Goal: Information Seeking & Learning: Learn about a topic

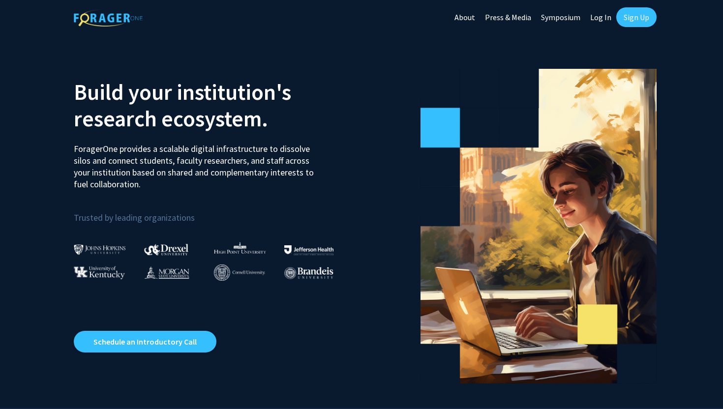
click at [634, 19] on link "Sign Up" at bounding box center [636, 17] width 40 height 20
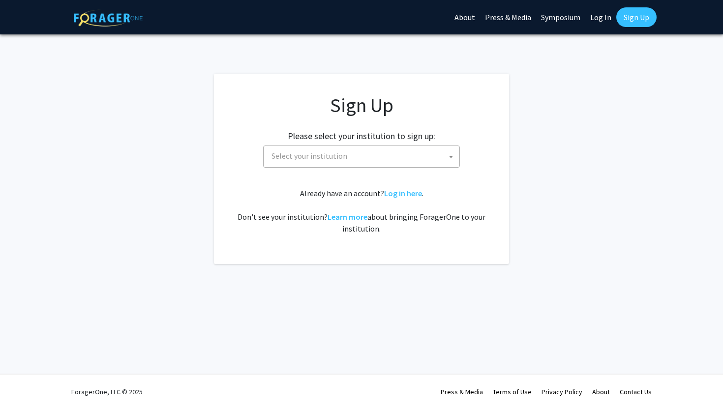
click at [376, 144] on div "Please select your institution to sign up: Baylor University Brandeis Universit…" at bounding box center [361, 144] width 270 height 47
click at [376, 151] on span "Select your institution" at bounding box center [364, 156] width 192 height 20
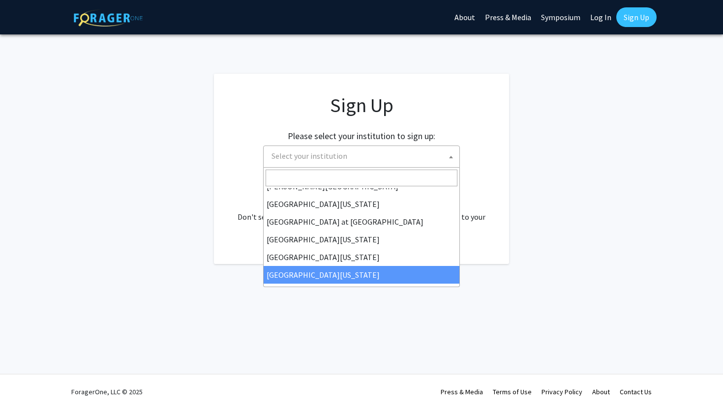
scroll to position [342, 0]
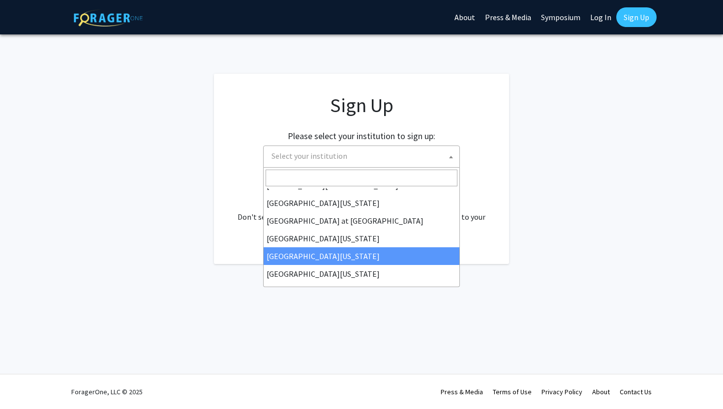
select select "31"
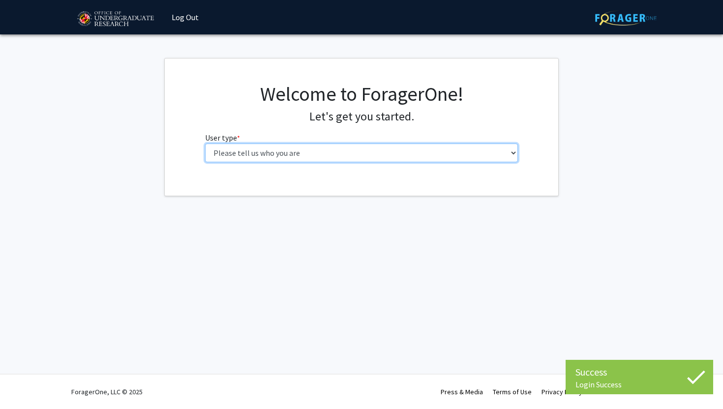
click at [365, 154] on select "Please tell us who you are Undergraduate Student Master's Student Doctoral Cand…" at bounding box center [361, 153] width 313 height 19
select select "1: undergrad"
click at [205, 144] on select "Please tell us who you are Undergraduate Student Master's Student Doctoral Cand…" at bounding box center [361, 153] width 313 height 19
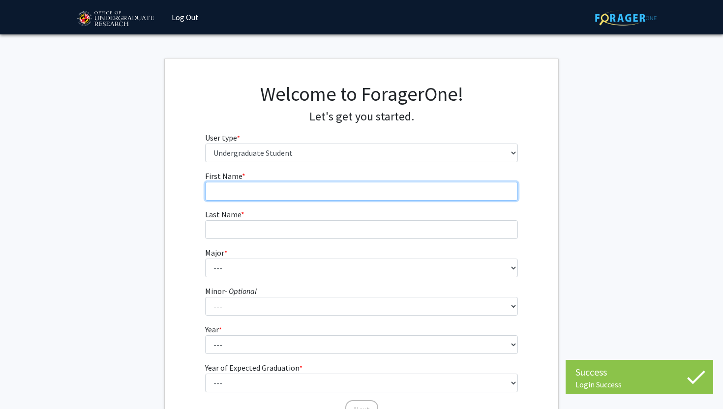
click at [353, 193] on input "First Name * required" at bounding box center [361, 191] width 313 height 19
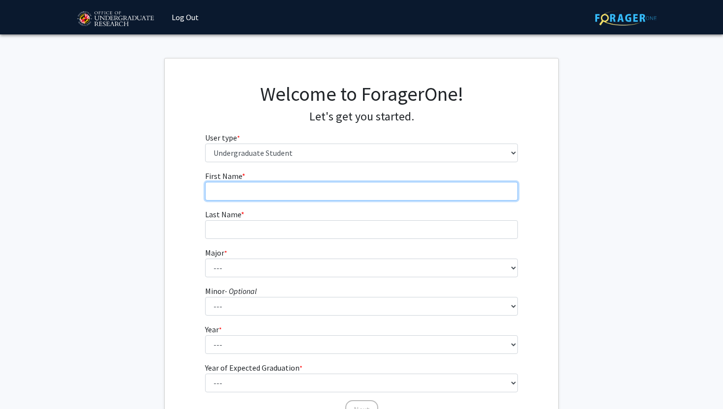
type input "Adina"
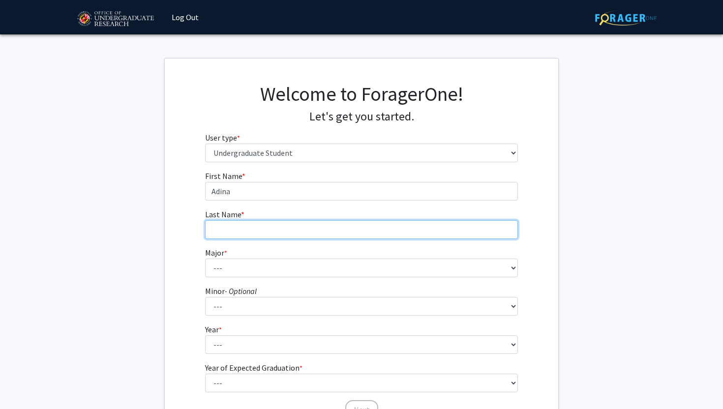
type input "Denlow"
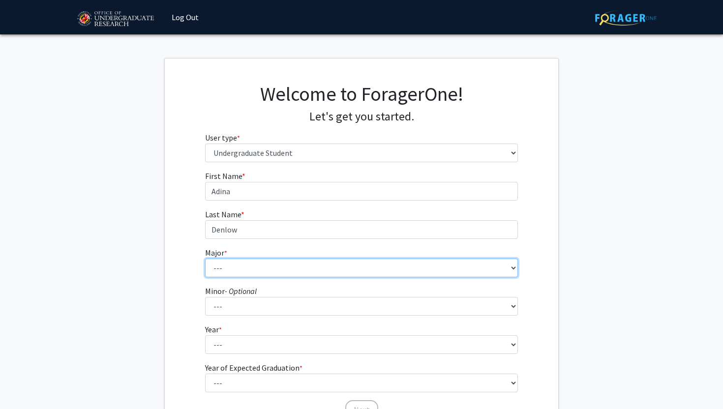
click at [270, 263] on select "--- Accounting Aerospace Engineering African American and Africana Studies Agri…" at bounding box center [361, 268] width 313 height 19
select select "16: 2317"
click at [205, 259] on select "--- Accounting Aerospace Engineering African American and Africana Studies Agri…" at bounding box center [361, 268] width 313 height 19
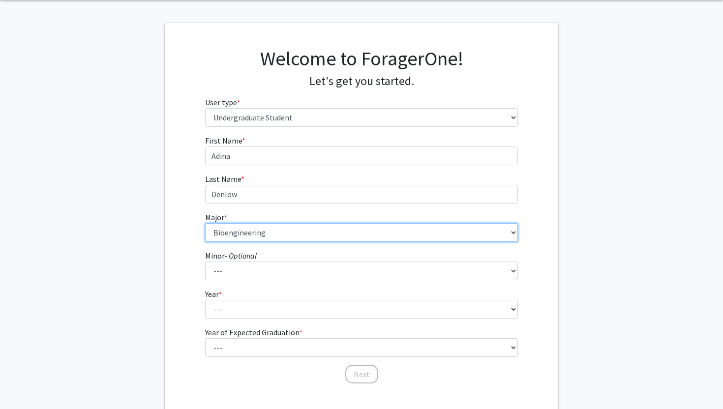
scroll to position [51, 0]
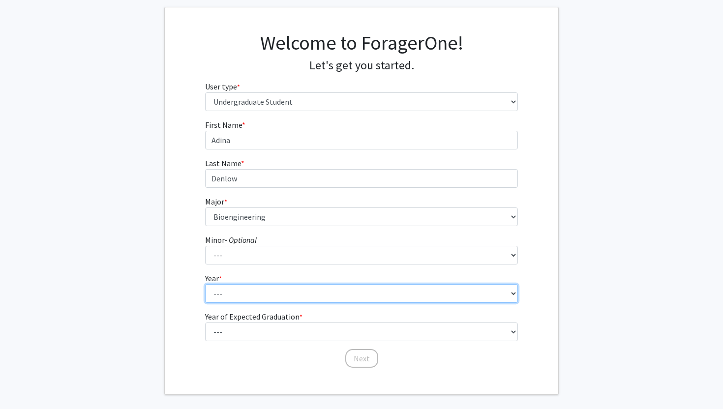
click at [270, 293] on select "--- First-year Sophomore Junior Senior Postbaccalaureate Certificate" at bounding box center [361, 293] width 313 height 19
select select "2: sophomore"
click at [205, 284] on select "--- First-year Sophomore Junior Senior Postbaccalaureate Certificate" at bounding box center [361, 293] width 313 height 19
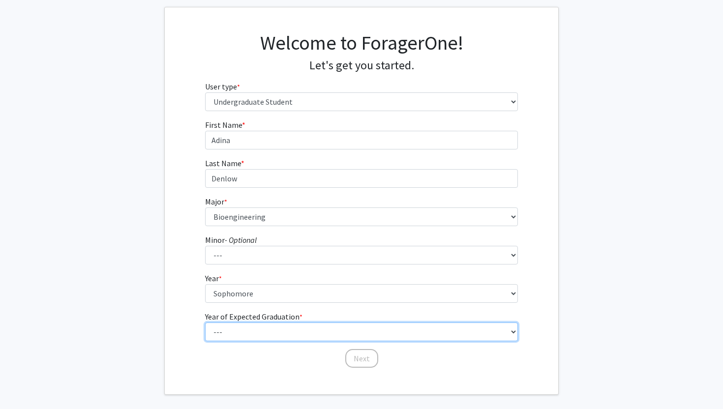
click at [272, 331] on select "--- 2025 2026 2027 2028 2029 2030 2031 2032 2033 2034" at bounding box center [361, 332] width 313 height 19
select select "4: 2028"
click at [205, 323] on select "--- 2025 2026 2027 2028 2029 2030 2031 2032 2033 2034" at bounding box center [361, 332] width 313 height 19
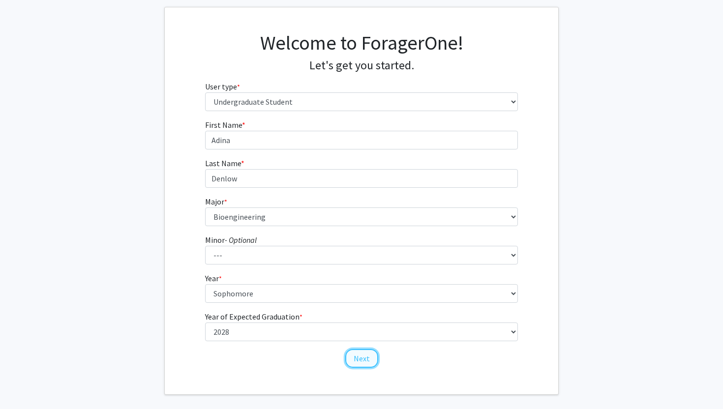
click at [351, 359] on button "Next" at bounding box center [361, 358] width 33 height 19
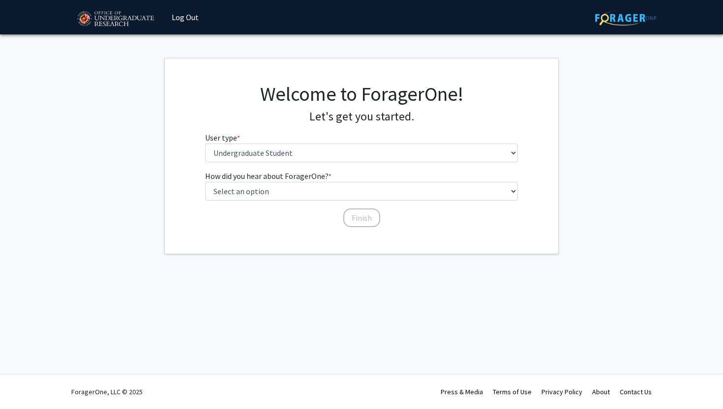
scroll to position [0, 0]
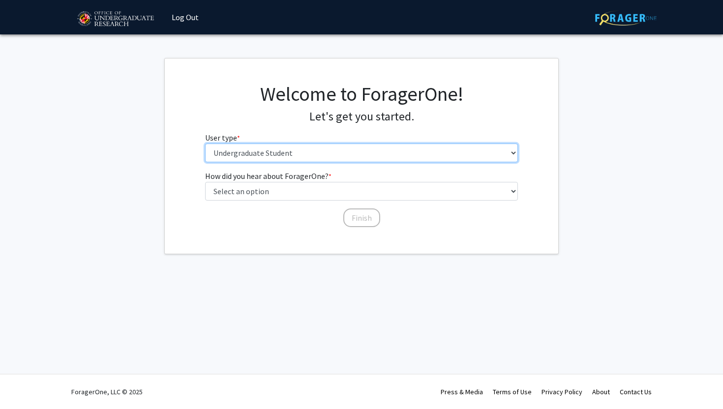
click at [291, 151] on select "Please tell us who you are Undergraduate Student Master's Student Doctoral Cand…" at bounding box center [361, 153] width 313 height 19
click at [205, 144] on select "Please tell us who you are Undergraduate Student Master's Student Doctoral Cand…" at bounding box center [361, 153] width 313 height 19
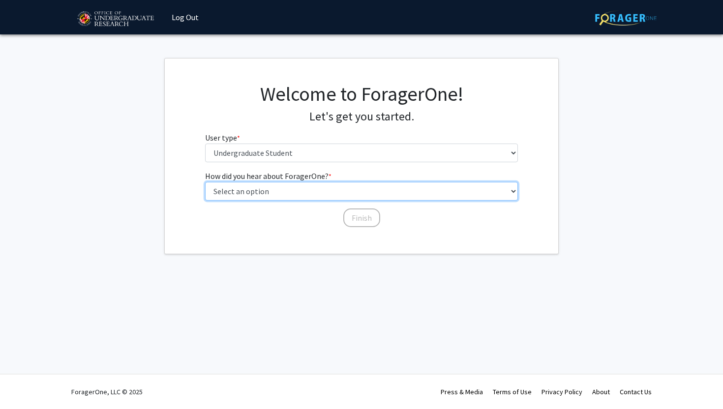
click at [279, 186] on select "Select an option Peer/student recommendation Faculty/staff recommendation Unive…" at bounding box center [361, 191] width 313 height 19
select select "2: faculty_recommendation"
click at [205, 182] on select "Select an option Peer/student recommendation Faculty/staff recommendation Unive…" at bounding box center [361, 191] width 313 height 19
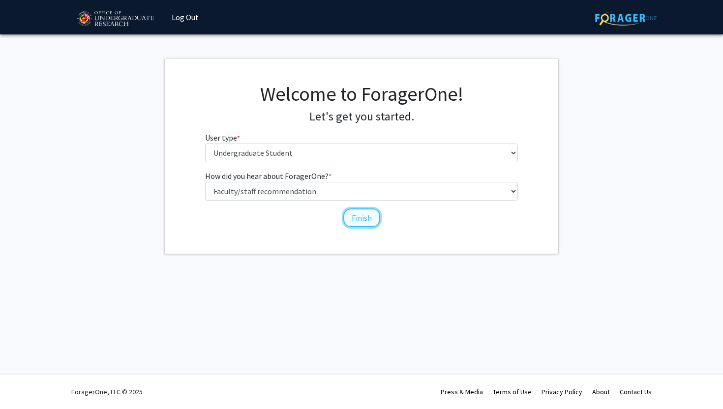
click at [364, 216] on button "Finish" at bounding box center [361, 218] width 37 height 19
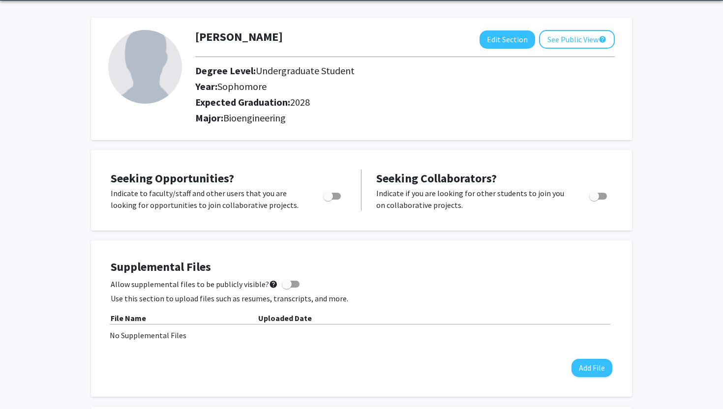
scroll to position [35, 0]
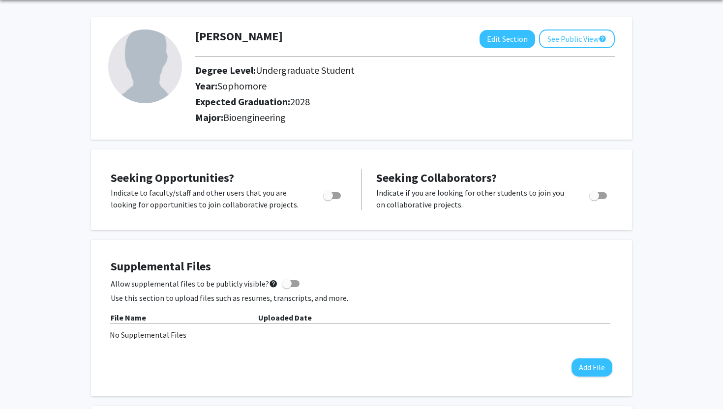
click at [325, 196] on span "Toggle" at bounding box center [328, 196] width 10 height 10
click at [328, 199] on input "Are you actively seeking opportunities?" at bounding box center [328, 199] width 0 height 0
checkbox input "true"
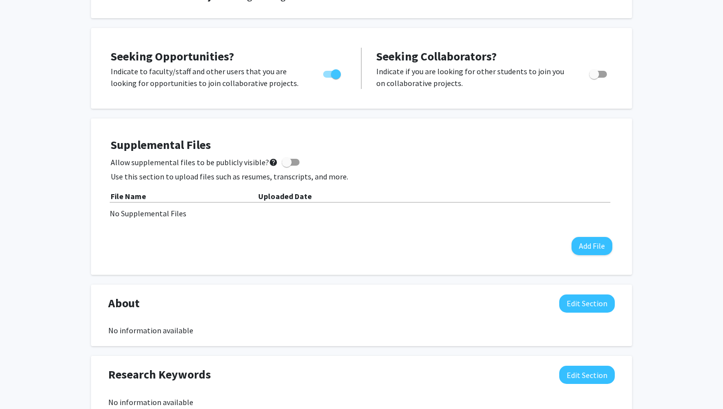
scroll to position [0, 0]
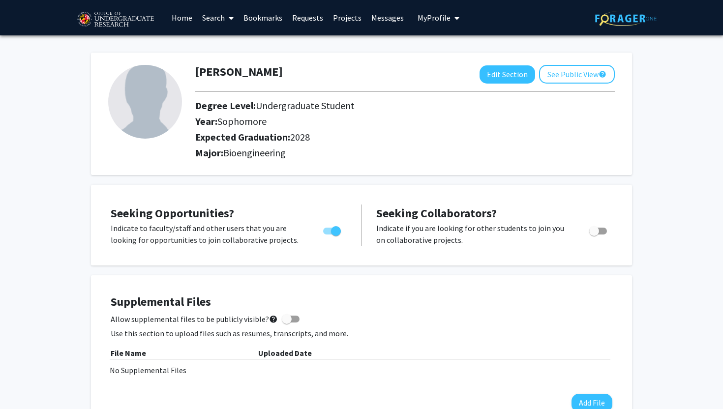
click at [217, 16] on link "Search" at bounding box center [217, 17] width 41 height 34
click at [182, 17] on link "Home" at bounding box center [182, 17] width 30 height 34
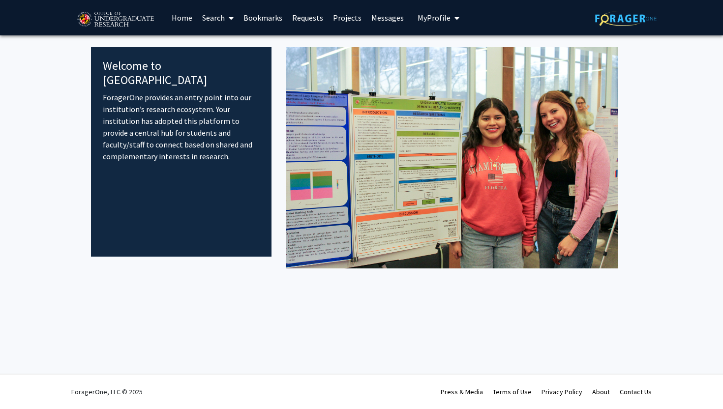
click at [216, 19] on link "Search" at bounding box center [217, 17] width 41 height 34
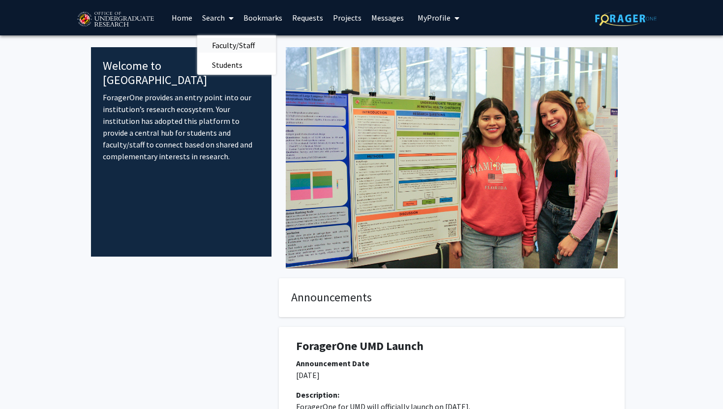
click at [226, 48] on span "Faculty/Staff" at bounding box center [233, 45] width 72 height 20
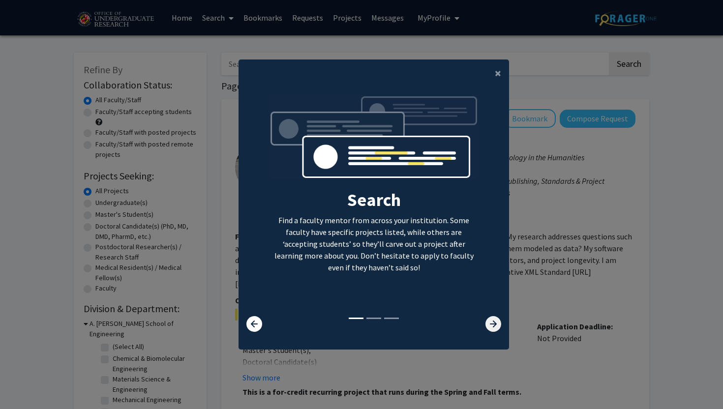
click at [495, 331] on icon at bounding box center [493, 324] width 16 height 16
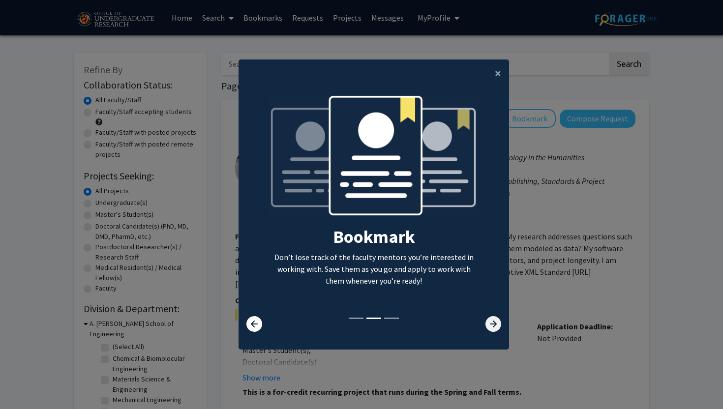
click at [495, 331] on icon at bounding box center [493, 324] width 16 height 16
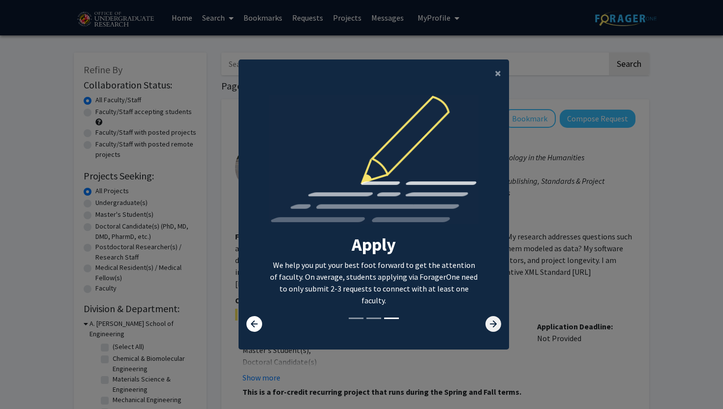
click at [496, 331] on icon at bounding box center [493, 324] width 16 height 16
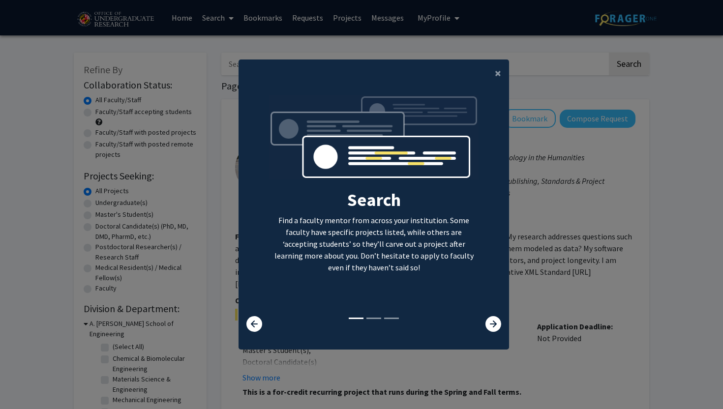
click at [485, 75] on div "×" at bounding box center [374, 74] width 270 height 28
click at [485, 80] on div "×" at bounding box center [374, 74] width 270 height 28
click at [497, 70] on span "×" at bounding box center [498, 72] width 6 height 15
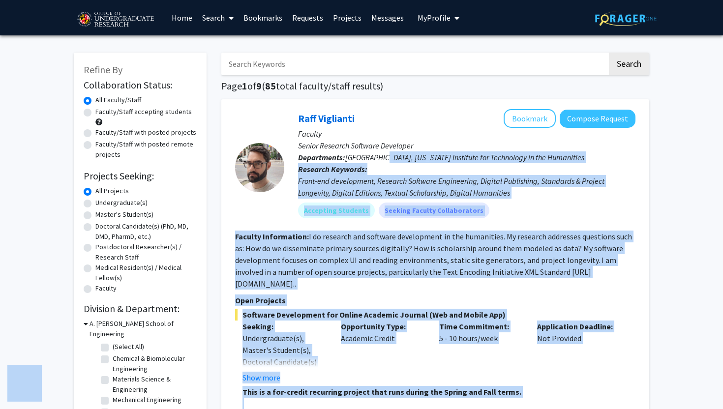
drag, startPoint x: 498, startPoint y: 72, endPoint x: 380, endPoint y: 158, distance: 146.5
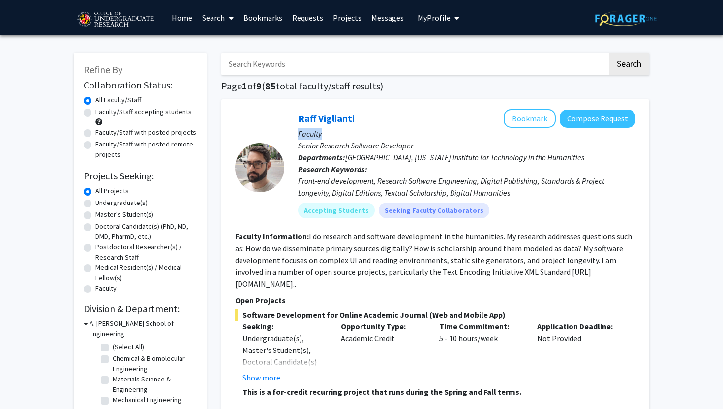
click at [357, 128] on p "Faculty" at bounding box center [466, 134] width 337 height 12
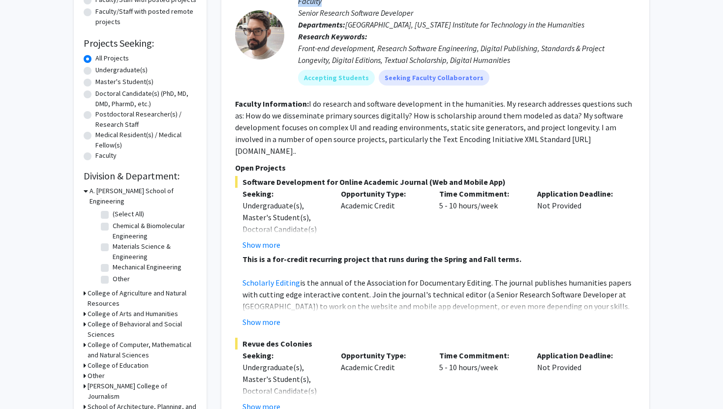
scroll to position [131, 0]
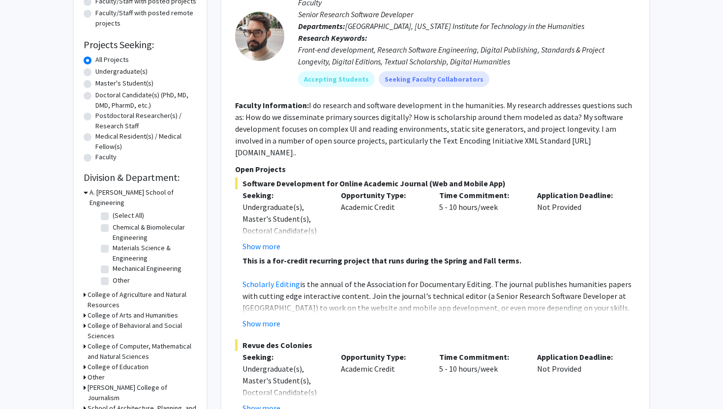
click at [147, 222] on label "Chemical & Biomolecular Engineering" at bounding box center [154, 232] width 82 height 21
click at [119, 222] on input "Chemical & Biomolecular Engineering" at bounding box center [116, 225] width 6 height 6
checkbox input "true"
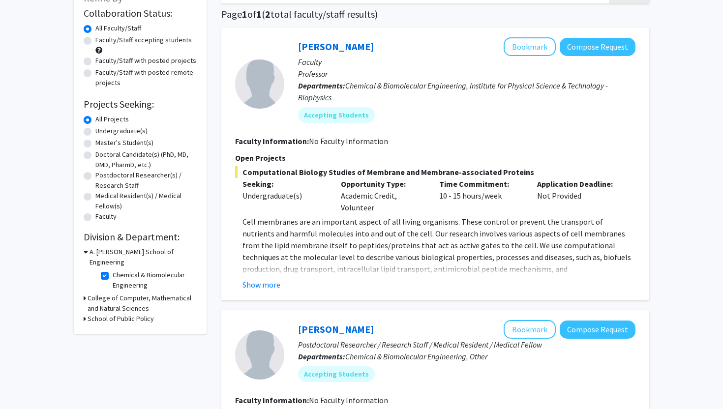
scroll to position [61, 0]
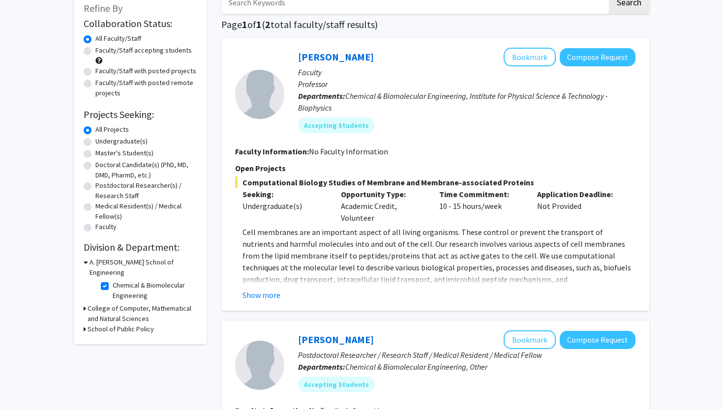
click at [113, 280] on label "Chemical & Biomolecular Engineering" at bounding box center [154, 290] width 82 height 21
click at [113, 280] on input "Chemical & Biomolecular Engineering" at bounding box center [116, 283] width 6 height 6
checkbox input "false"
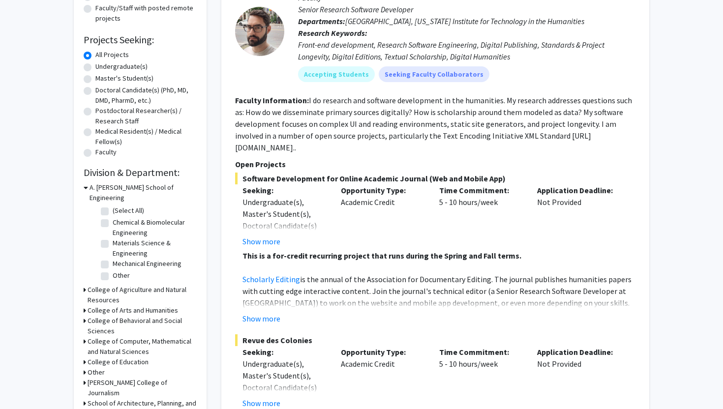
scroll to position [187, 0]
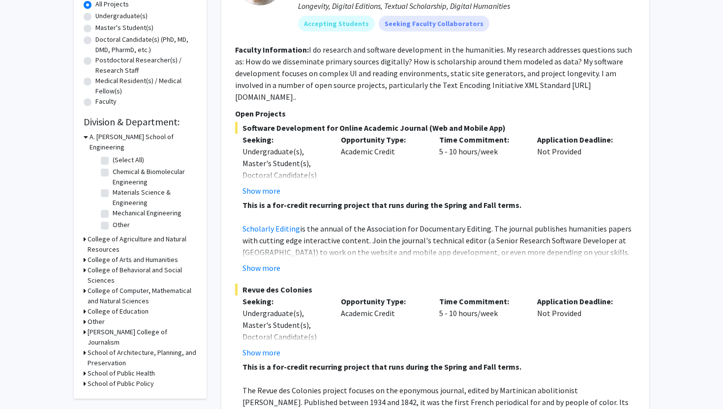
click at [121, 220] on label "Other" at bounding box center [121, 225] width 17 height 10
click at [119, 220] on input "Other" at bounding box center [116, 223] width 6 height 6
checkbox input "true"
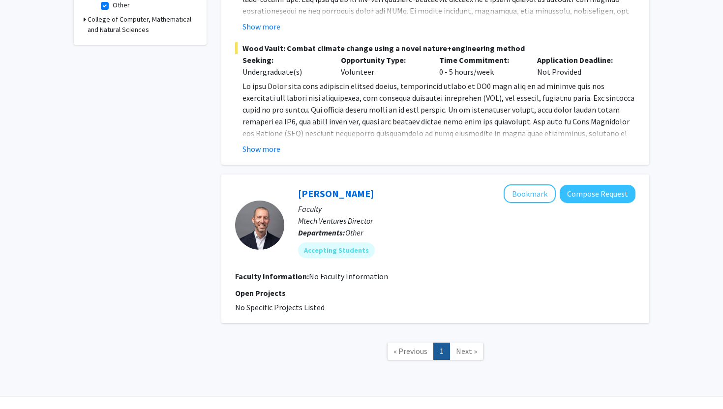
scroll to position [364, 0]
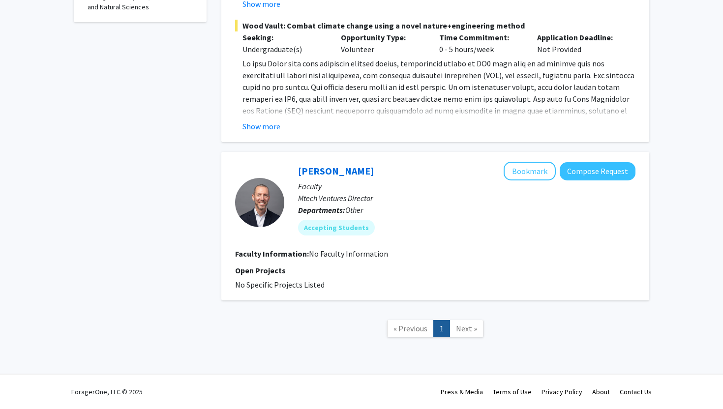
click at [470, 332] on span "Next »" at bounding box center [466, 329] width 21 height 10
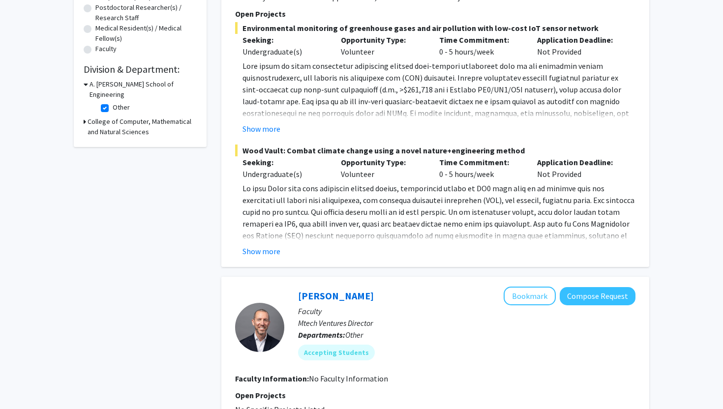
scroll to position [0, 0]
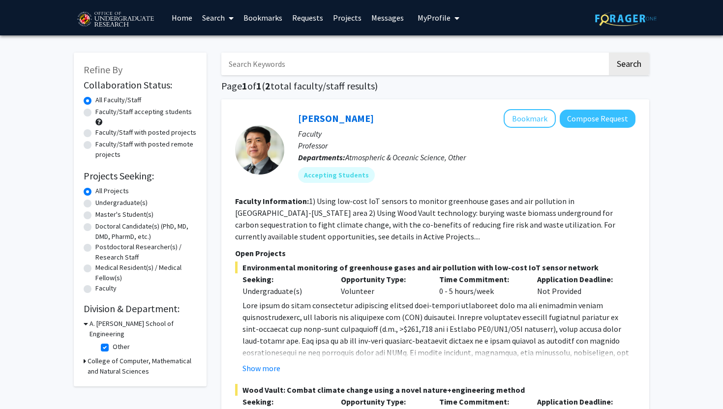
click at [113, 342] on label "Other" at bounding box center [121, 347] width 17 height 10
click at [113, 342] on input "Other" at bounding box center [116, 345] width 6 height 6
checkbox input "false"
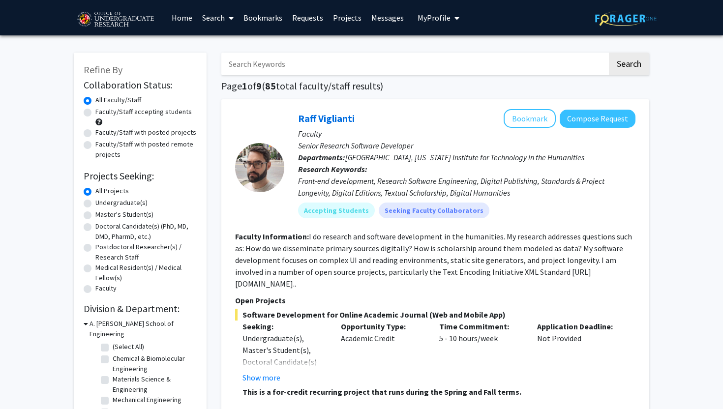
click at [141, 109] on label "Faculty/Staff accepting students" at bounding box center [143, 112] width 96 height 10
click at [102, 109] on input "Faculty/Staff accepting students" at bounding box center [98, 110] width 6 height 6
radio input "true"
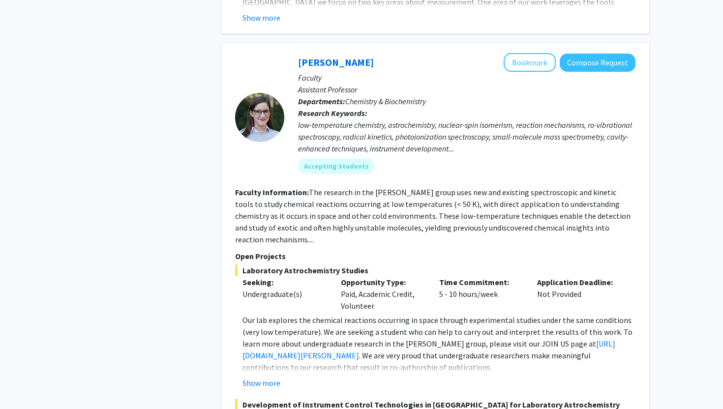
scroll to position [4306, 0]
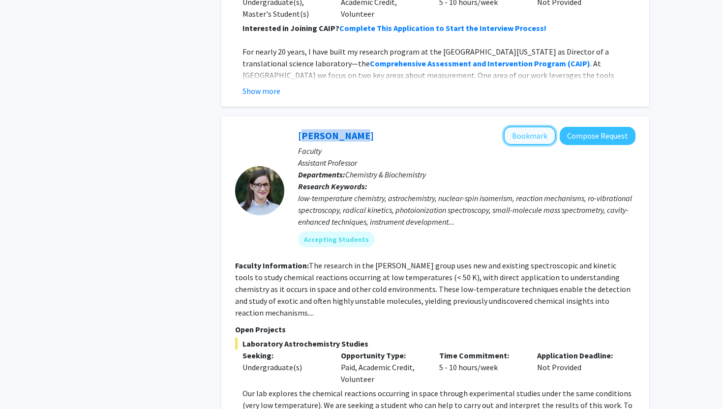
click at [519, 126] on button "Bookmark" at bounding box center [530, 135] width 52 height 19
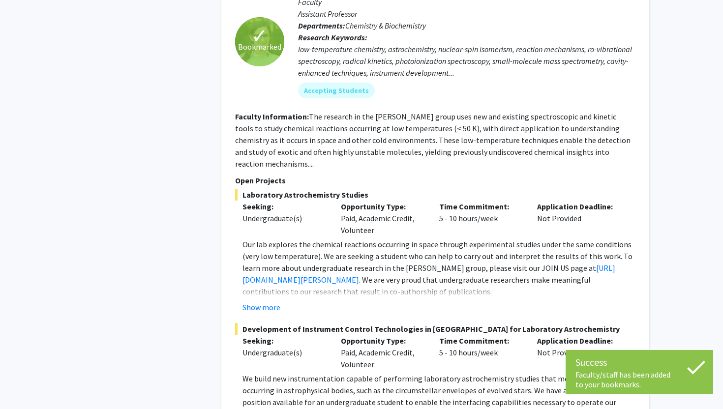
scroll to position [4541, 0]
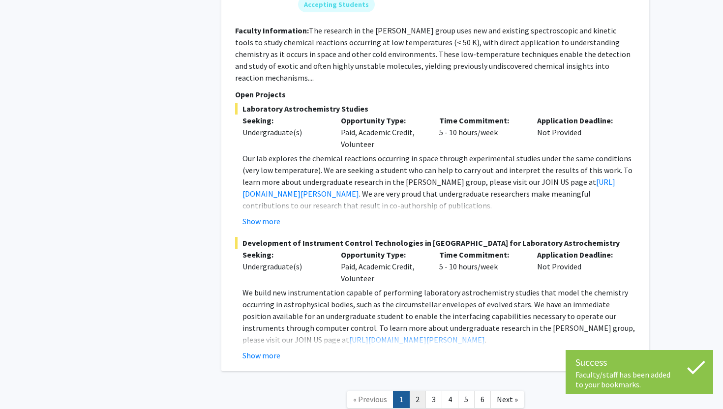
click at [420, 391] on link "2" at bounding box center [417, 399] width 17 height 17
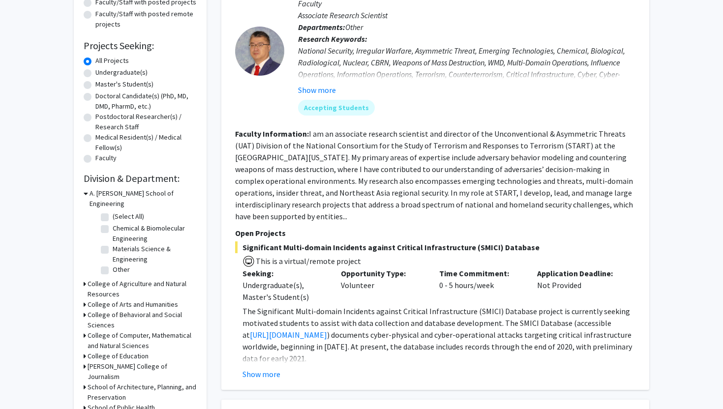
scroll to position [131, 0]
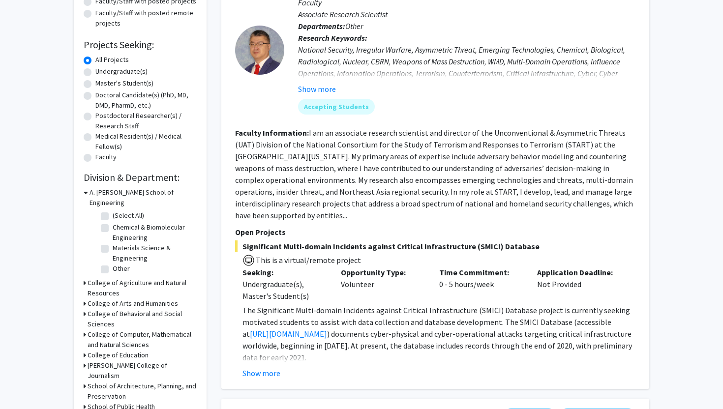
click at [255, 216] on fg-read-more "I am an associate research scientist and director of the Unconventional & Asymm…" at bounding box center [434, 174] width 398 height 92
click at [262, 216] on fg-read-more "I am an associate research scientist and director of the Unconventional & Asymm…" at bounding box center [434, 174] width 398 height 92
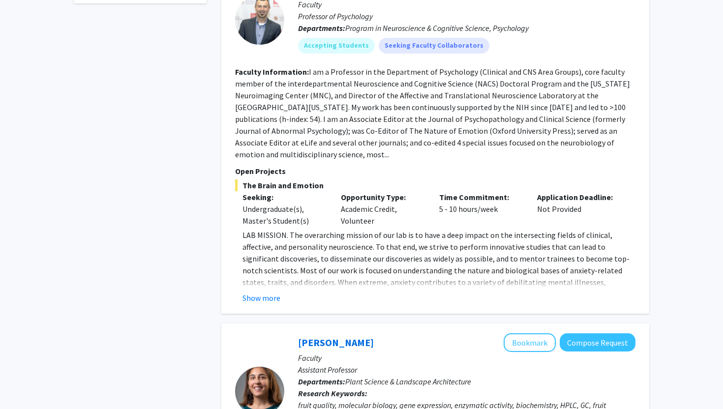
scroll to position [516, 0]
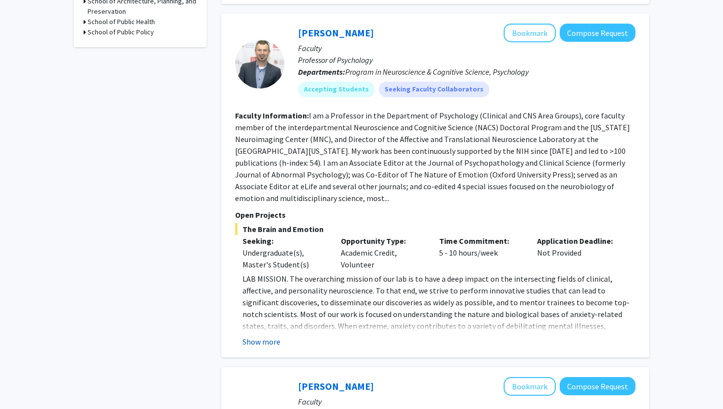
click at [268, 336] on button "Show more" at bounding box center [261, 342] width 38 height 12
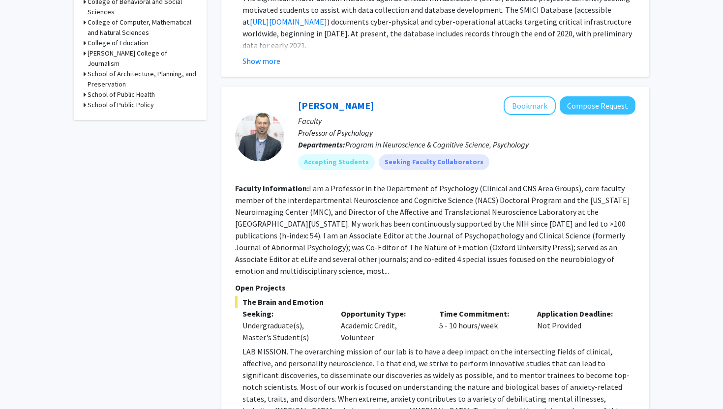
scroll to position [436, 0]
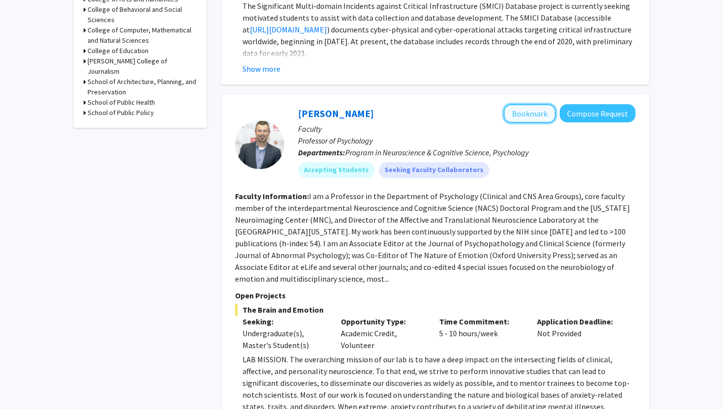
click at [522, 116] on button "Bookmark" at bounding box center [530, 113] width 52 height 19
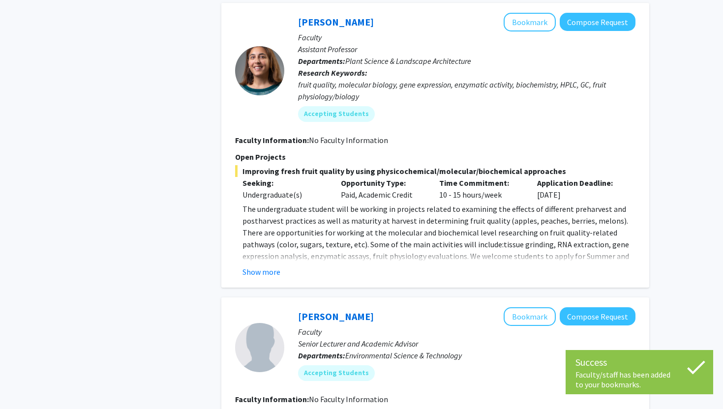
scroll to position [1018, 0]
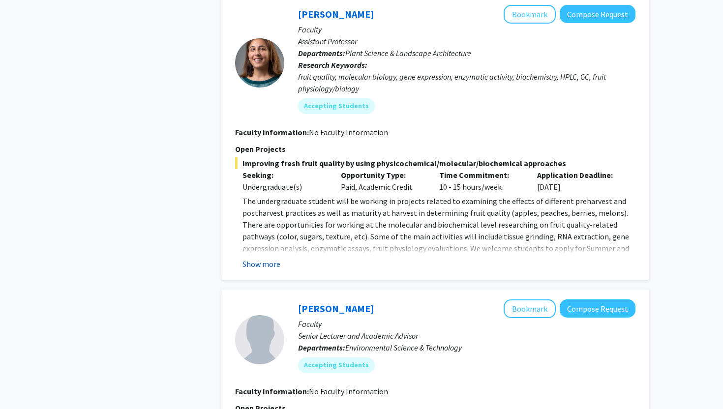
click at [275, 258] on button "Show more" at bounding box center [261, 264] width 38 height 12
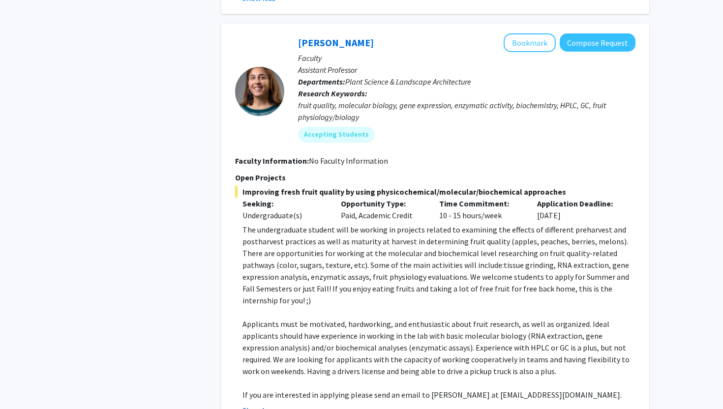
scroll to position [991, 0]
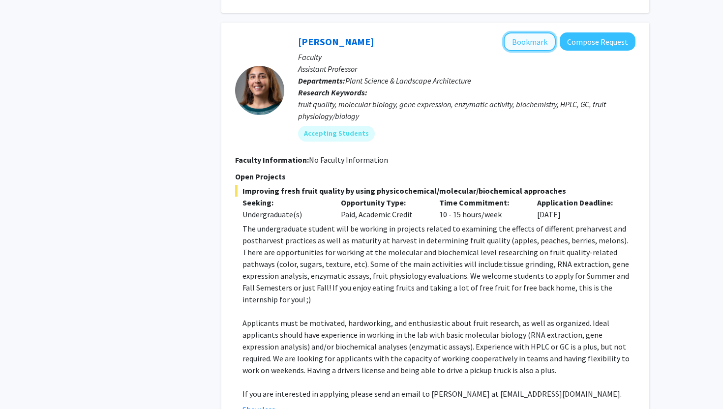
click at [539, 32] on button "Bookmark" at bounding box center [530, 41] width 52 height 19
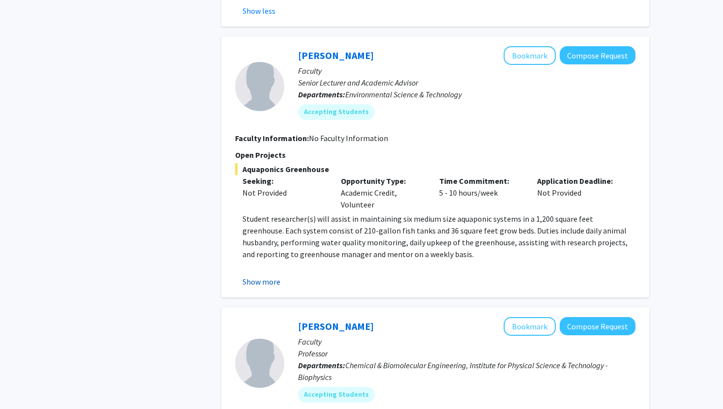
scroll to position [1389, 0]
click at [266, 277] on button "Show more" at bounding box center [261, 283] width 38 height 12
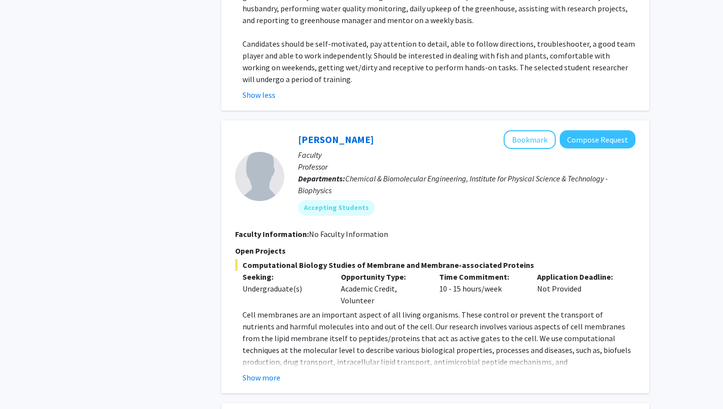
scroll to position [1659, 0]
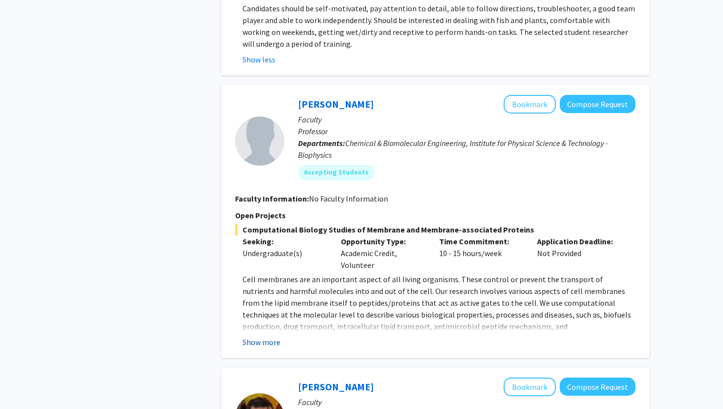
click at [263, 336] on button "Show more" at bounding box center [261, 342] width 38 height 12
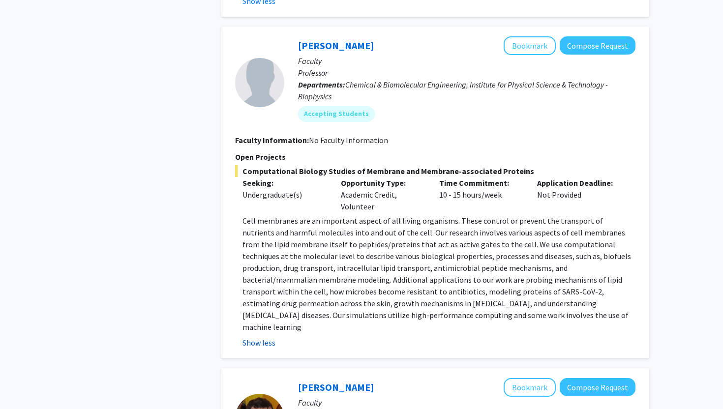
scroll to position [1722, 0]
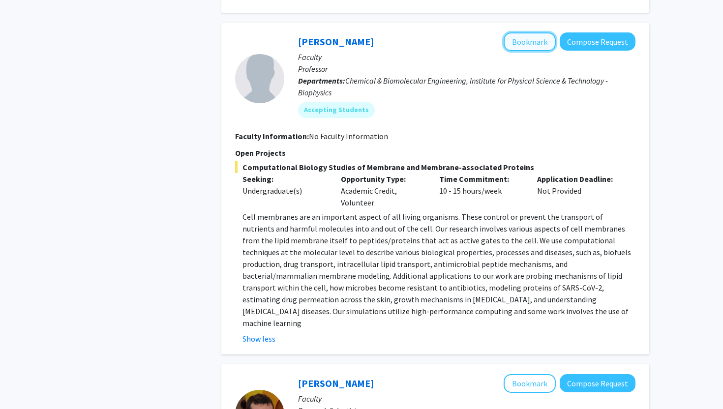
click at [532, 32] on button "Bookmark" at bounding box center [530, 41] width 52 height 19
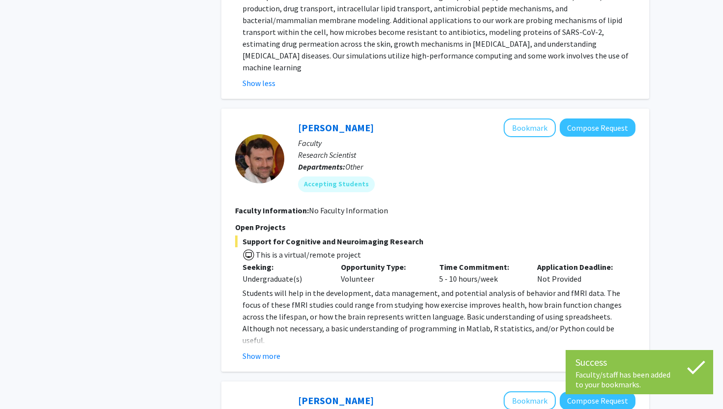
scroll to position [1979, 0]
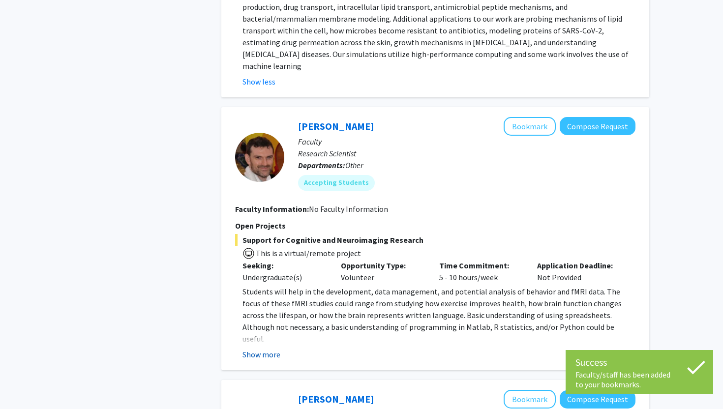
click at [268, 349] on button "Show more" at bounding box center [261, 355] width 38 height 12
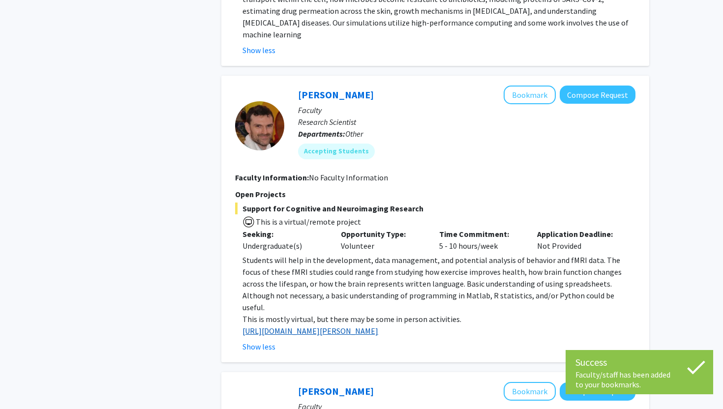
scroll to position [2011, 0]
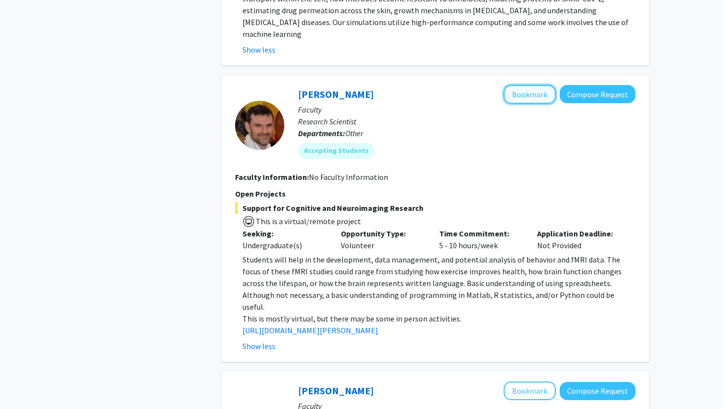
click at [539, 85] on button "Bookmark" at bounding box center [530, 94] width 52 height 19
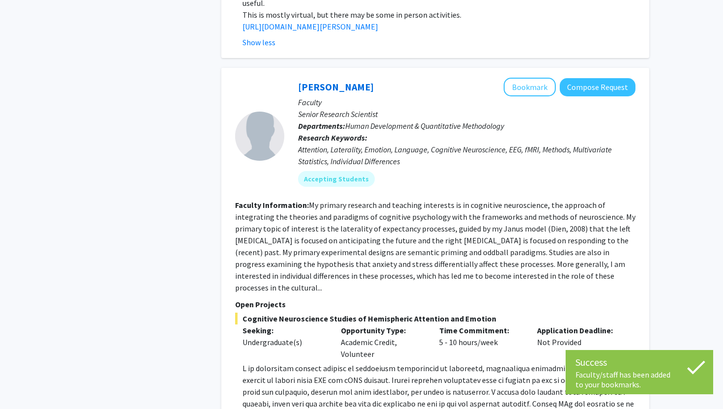
scroll to position [2346, 0]
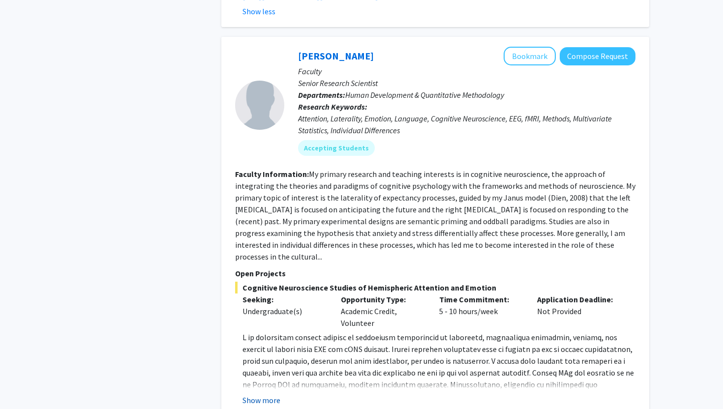
click at [276, 394] on button "Show more" at bounding box center [261, 400] width 38 height 12
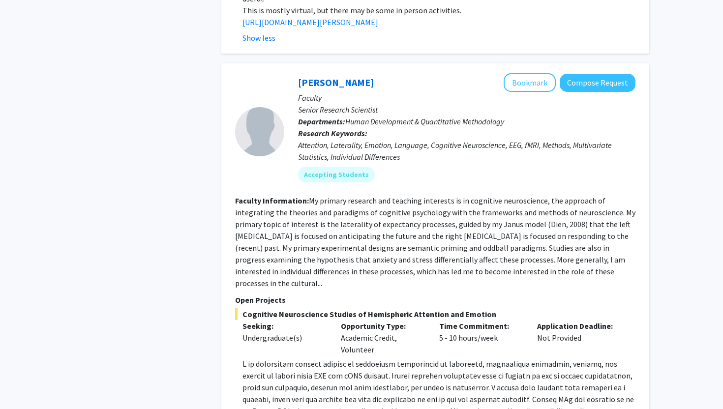
scroll to position [2316, 0]
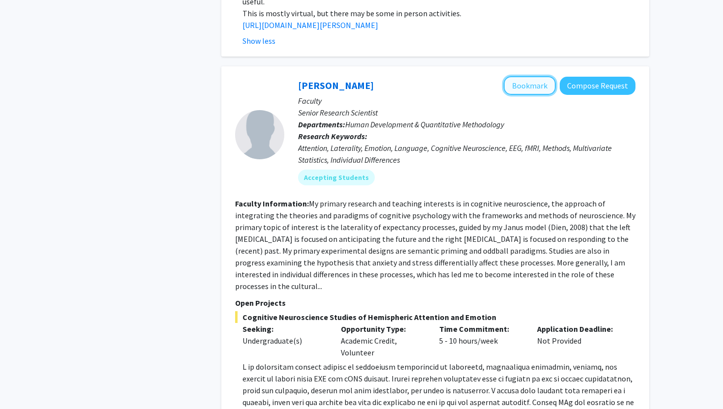
click at [529, 76] on button "Bookmark" at bounding box center [530, 85] width 52 height 19
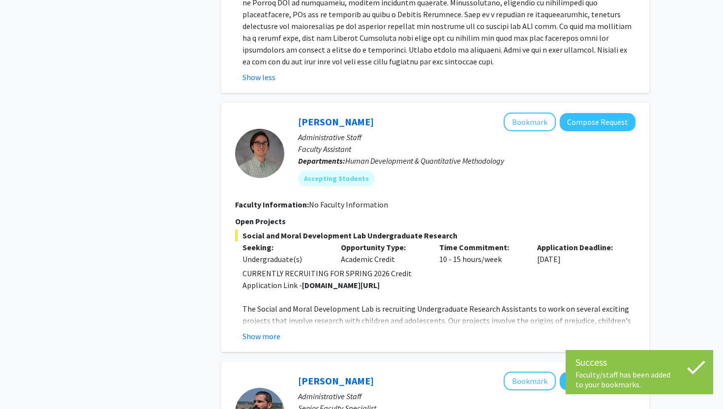
scroll to position [2735, 0]
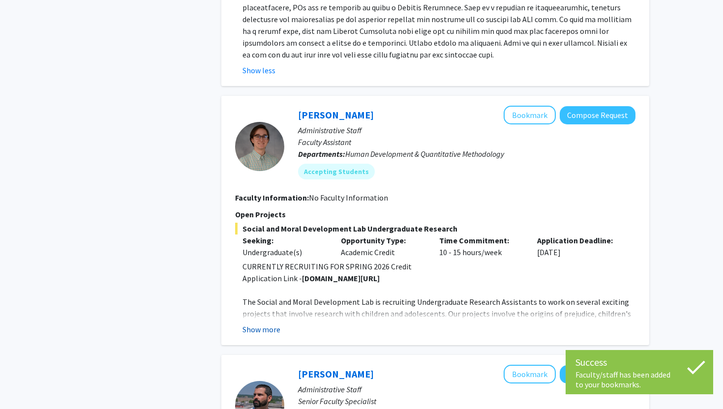
click at [250, 324] on button "Show more" at bounding box center [261, 330] width 38 height 12
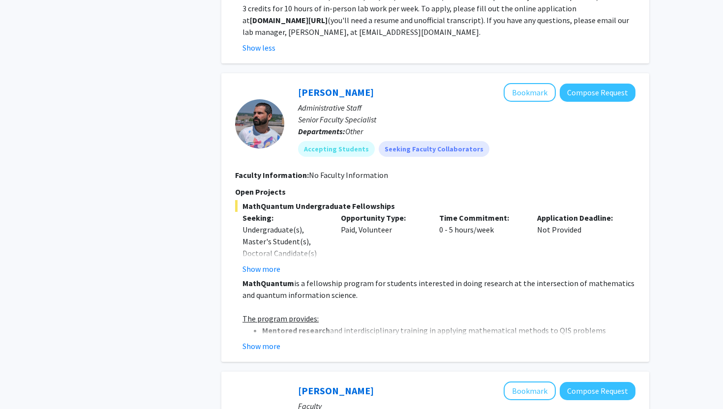
scroll to position [3150, 0]
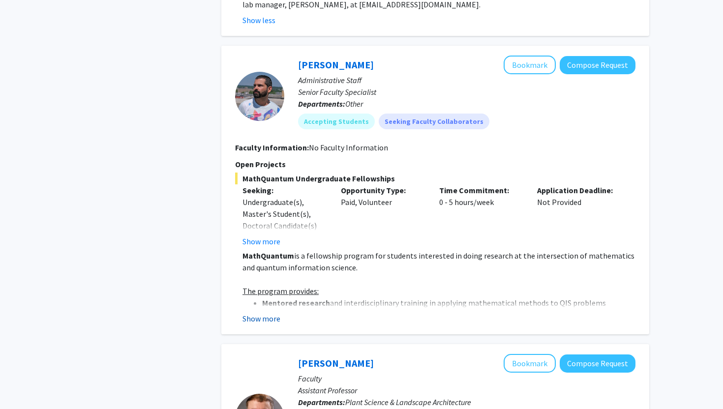
click at [250, 313] on button "Show more" at bounding box center [261, 319] width 38 height 12
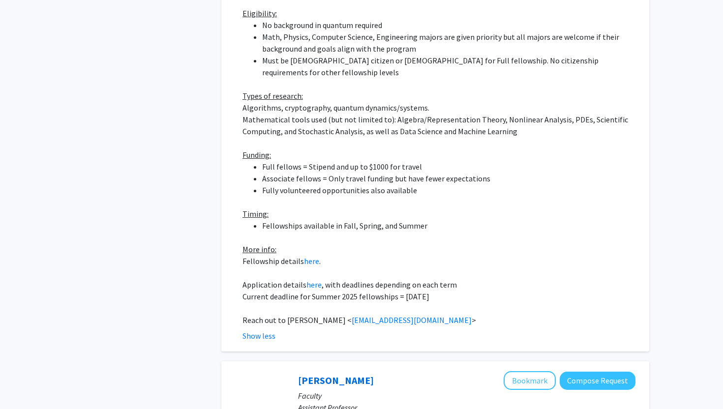
scroll to position [3732, 0]
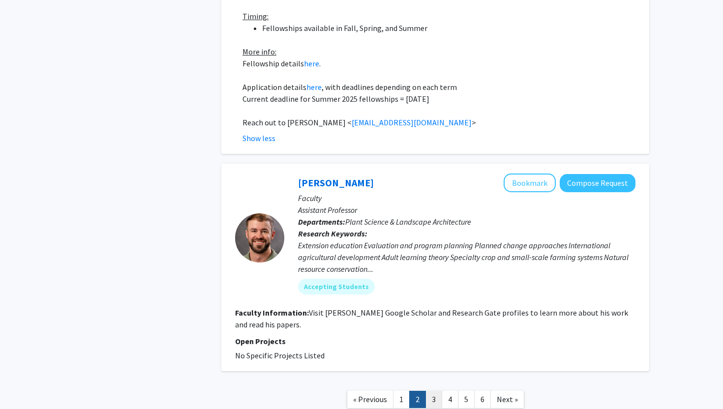
click at [433, 391] on link "3" at bounding box center [433, 399] width 17 height 17
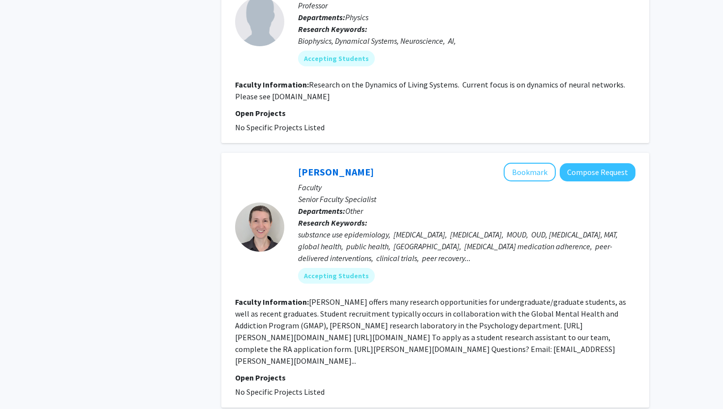
scroll to position [2140, 0]
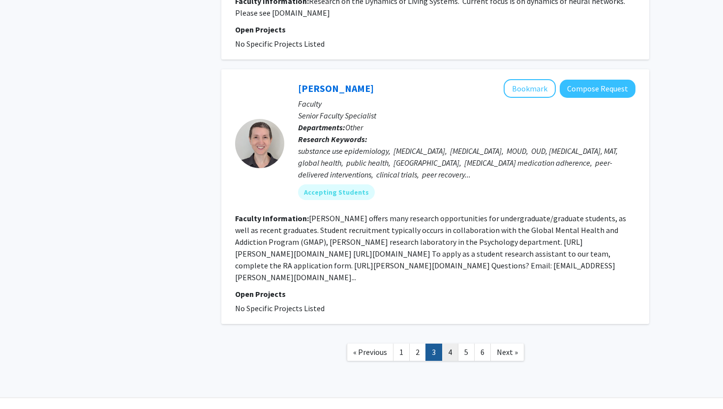
click at [454, 344] on link "4" at bounding box center [450, 352] width 17 height 17
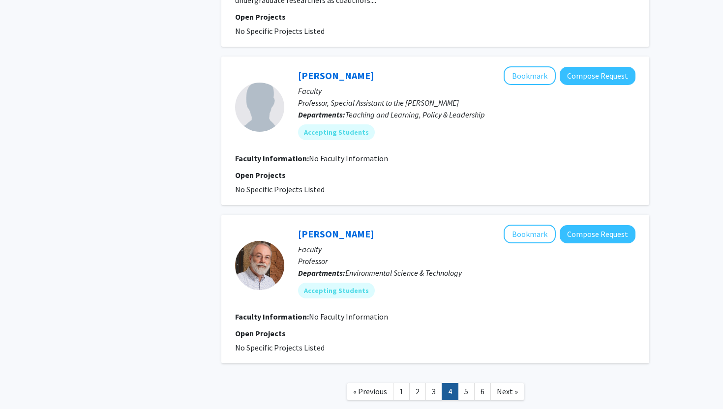
scroll to position [1530, 0]
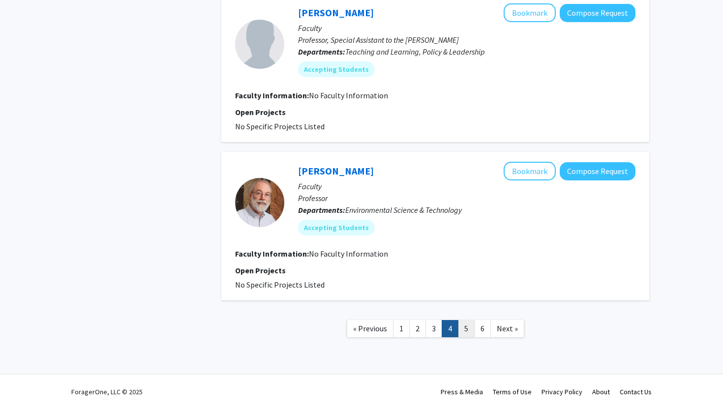
click at [464, 330] on link "5" at bounding box center [466, 328] width 17 height 17
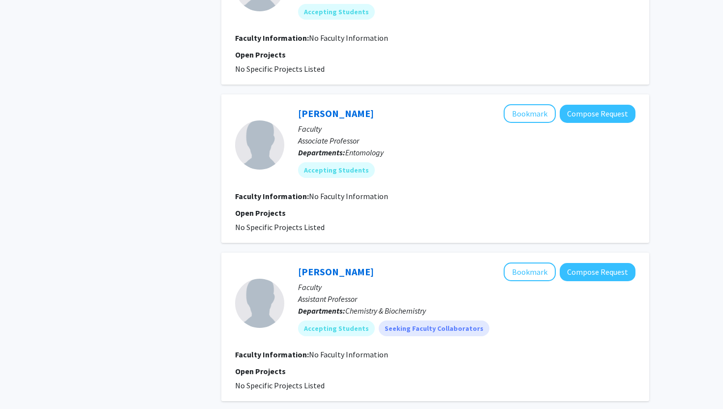
scroll to position [1361, 0]
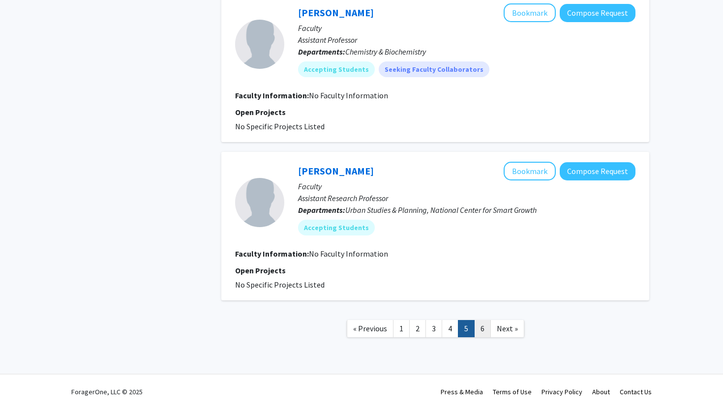
click at [480, 328] on link "6" at bounding box center [482, 328] width 17 height 17
